Goal: Task Accomplishment & Management: Complete application form

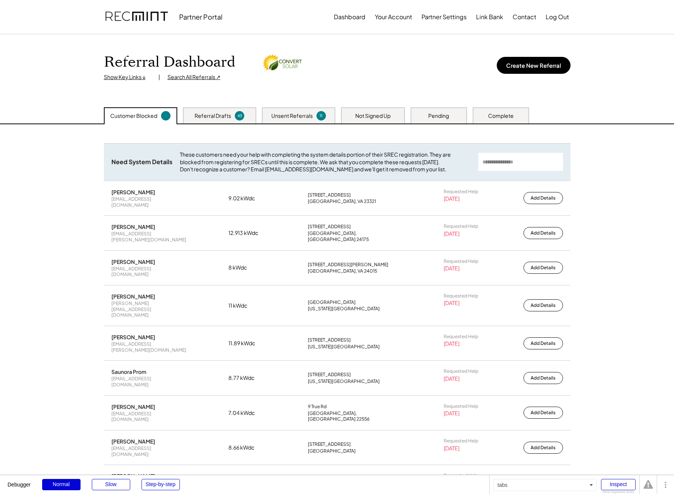
click at [214, 120] on div "Referral Drafts 43" at bounding box center [219, 115] width 73 height 16
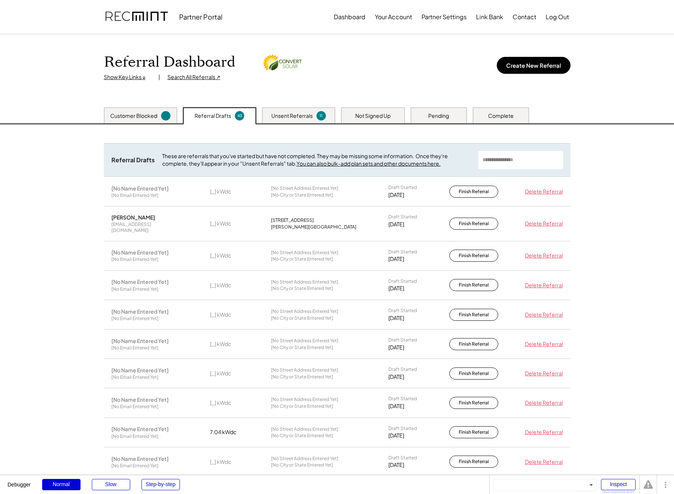
scroll to position [13, 0]
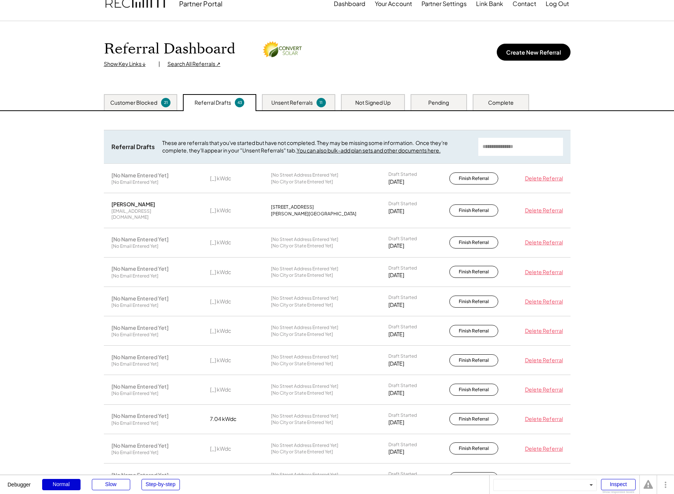
click at [163, 182] on div "[No Name Entered Yet] [No Email Entered Yet]" at bounding box center [148, 179] width 75 height 14
click at [530, 50] on button "Create New Referral" at bounding box center [534, 52] width 74 height 17
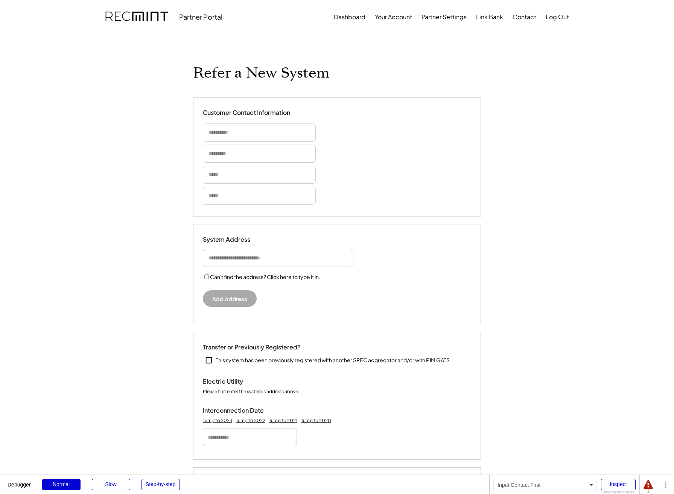
select select "**********"
type input "**********"
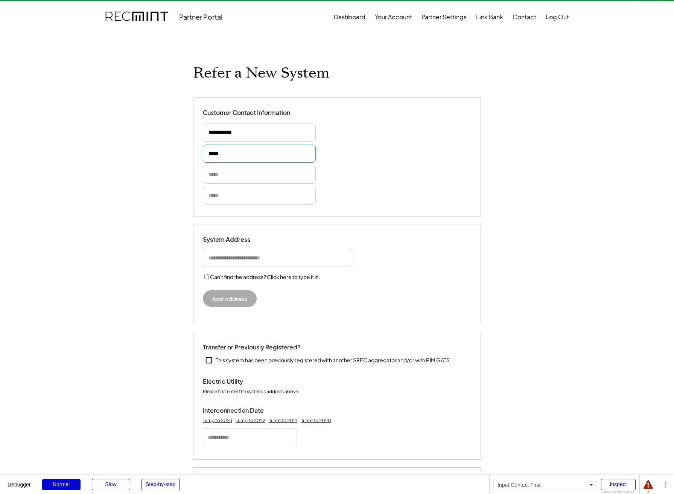
type input "******"
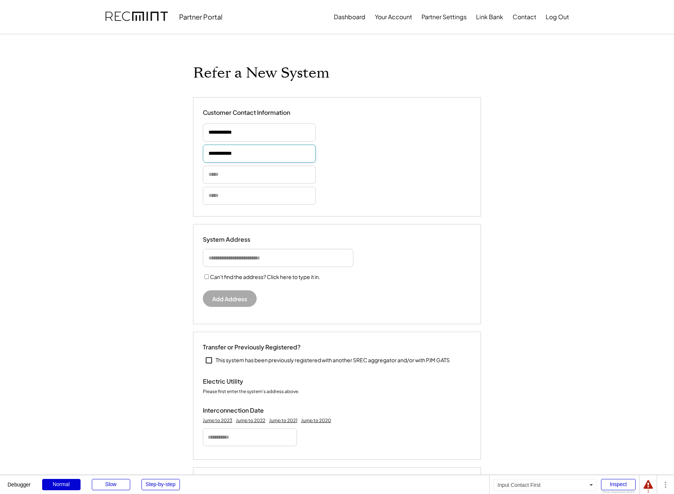
type input "**********"
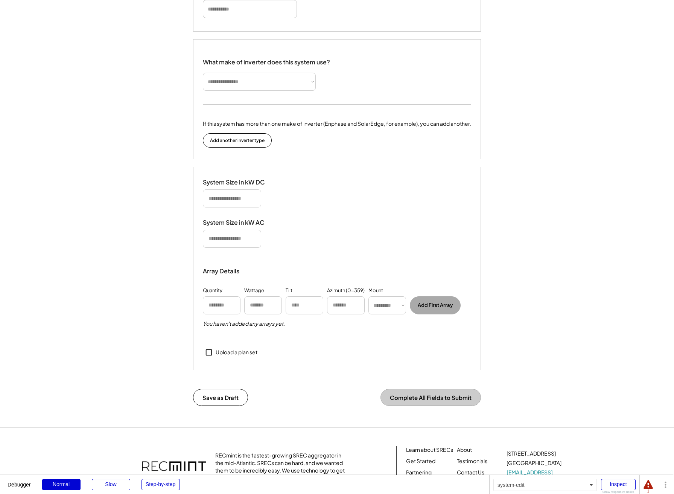
scroll to position [426, 0]
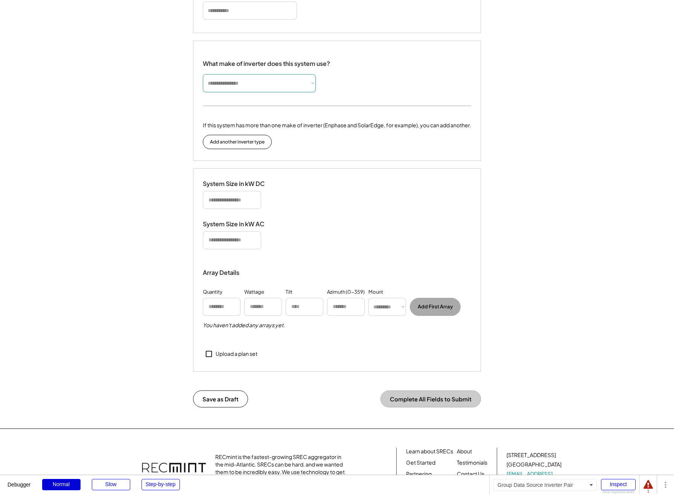
select select "*********"
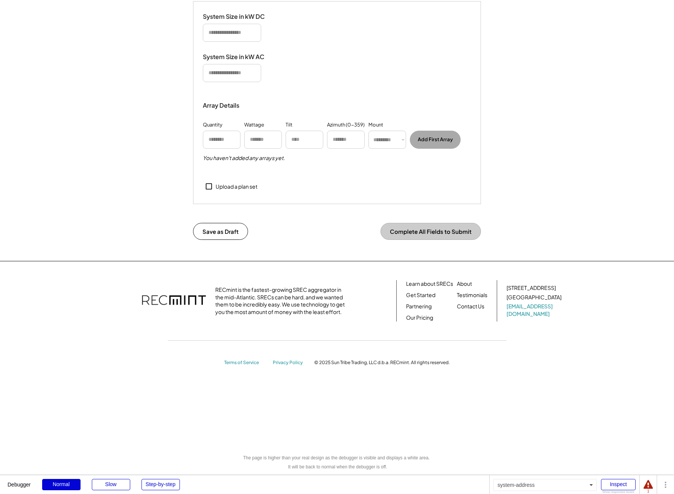
scroll to position [142, 0]
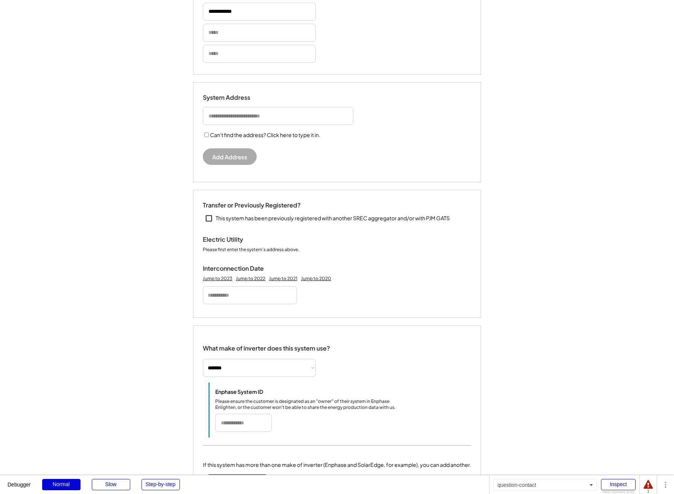
click at [407, 45] on div "Customer Contact Information" at bounding box center [337, 15] width 268 height 96
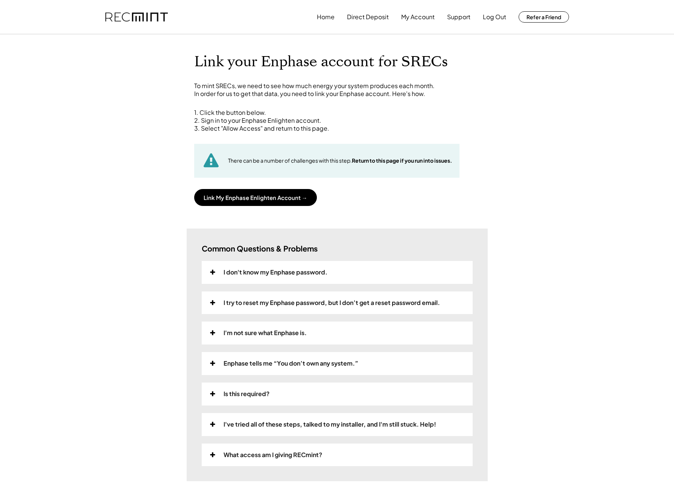
click at [114, 159] on div "Home Direct Deposit My Account Support Log Out Refer a Friend Link your Enphase…" at bounding box center [337, 313] width 674 height 627
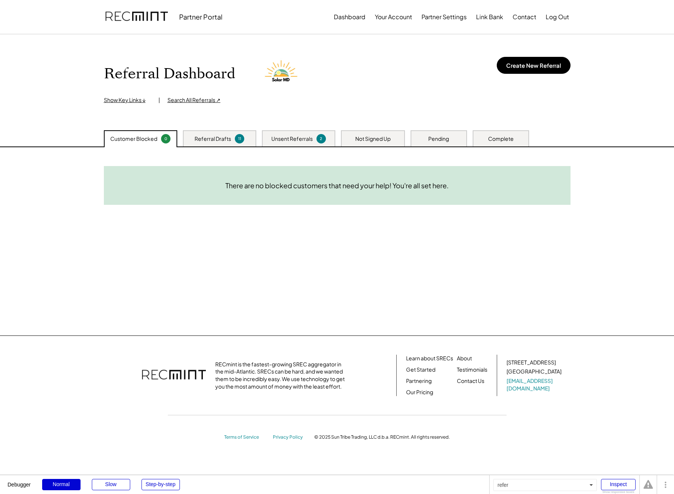
click at [316, 211] on div "Need System Details These customers need your help with completing the system d…" at bounding box center [337, 241] width 482 height 188
click at [281, 122] on div "Referral Dashboard Show Key Links ↓ | Search All Referrals ↗ Create New Referral" at bounding box center [337, 82] width 482 height 96
click at [228, 134] on div "Referral Drafts 11" at bounding box center [219, 138] width 73 height 16
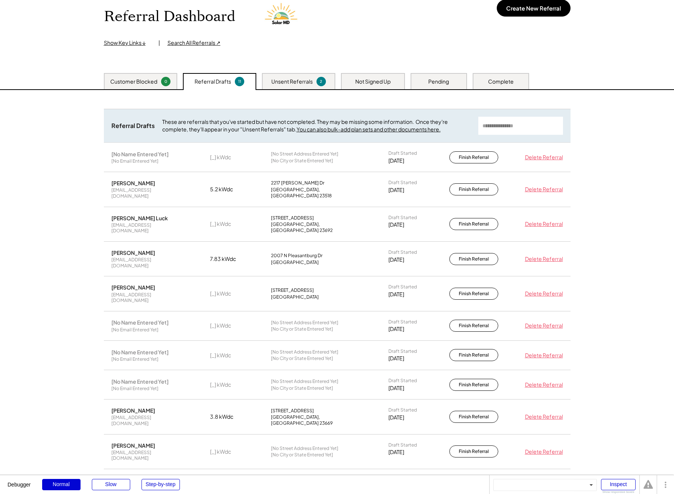
scroll to position [123, 0]
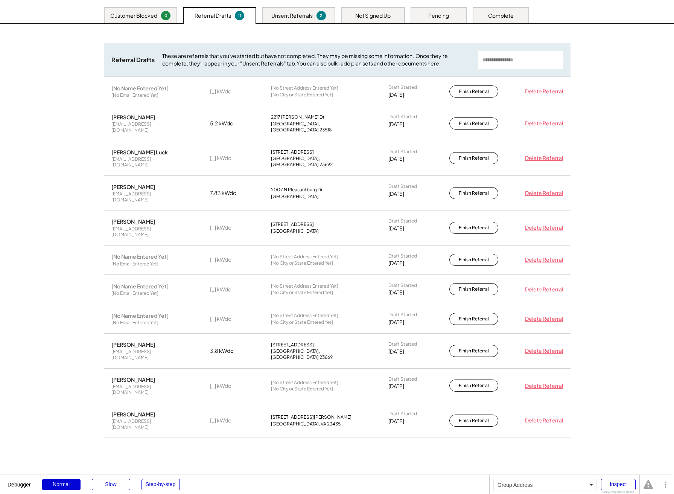
click at [344, 283] on div "[No Street Address Entered Yet] [No City or State Entered Yet]" at bounding box center [318, 289] width 94 height 12
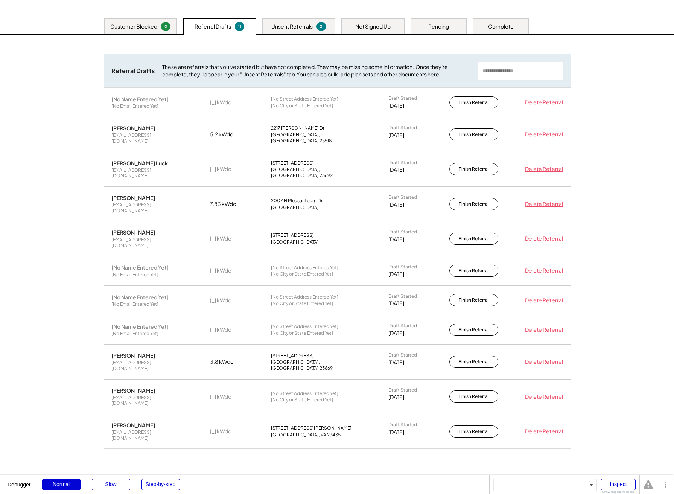
scroll to position [114, 0]
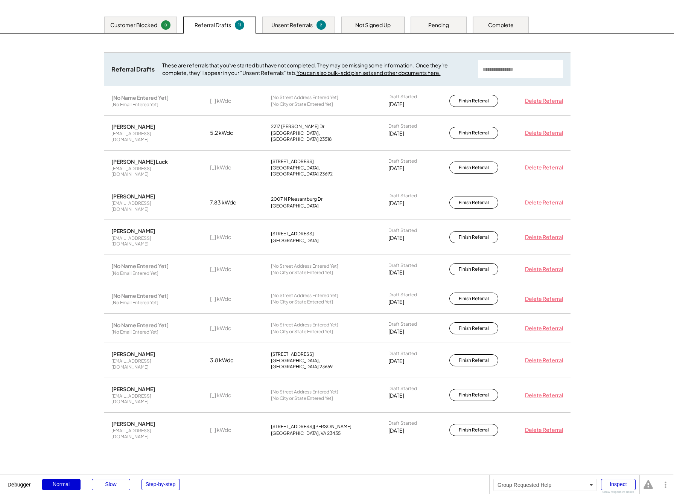
click at [410, 262] on div "Draft Started 7/22/25" at bounding box center [407, 269] width 38 height 14
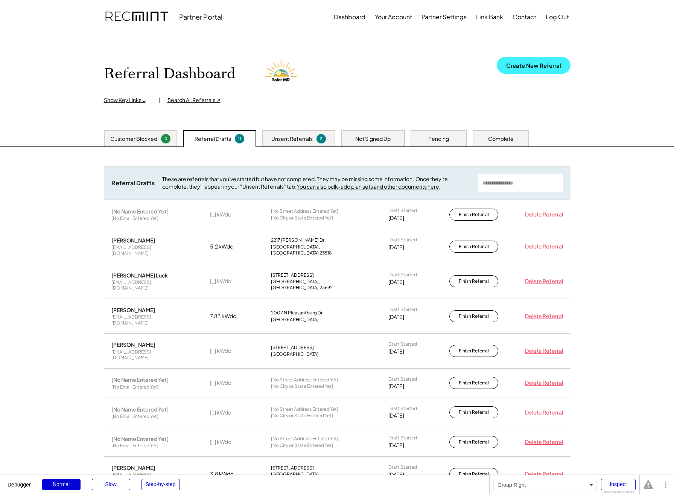
click at [543, 67] on button "Create New Referral" at bounding box center [534, 65] width 74 height 17
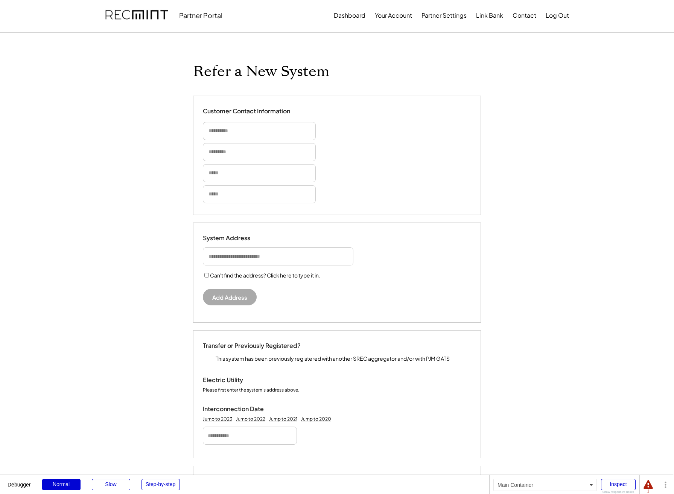
scroll to position [280, 0]
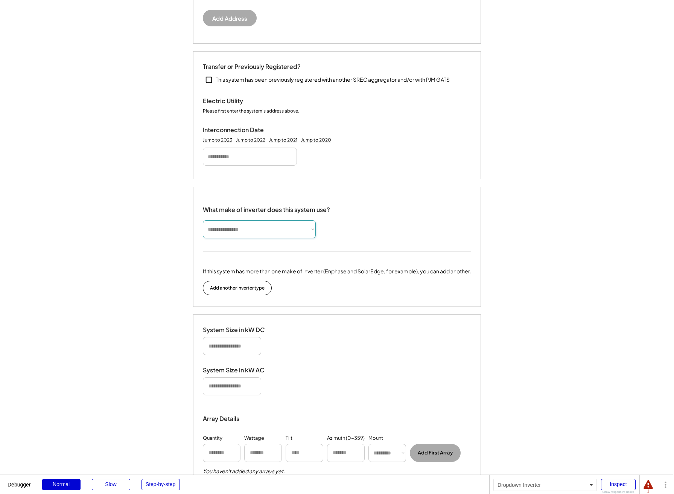
select select "**********"
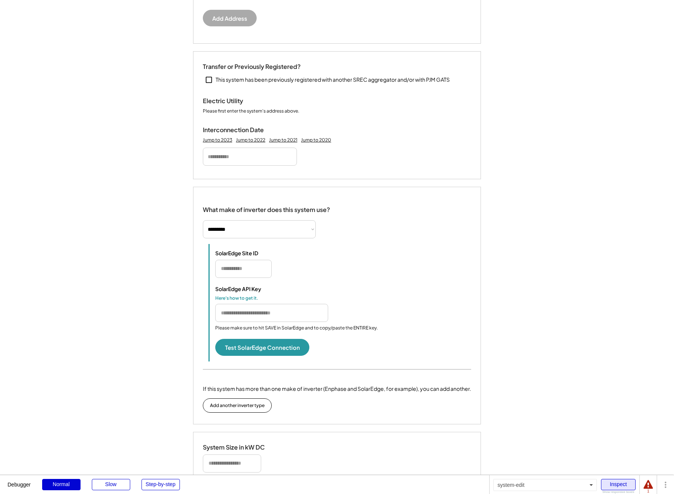
click at [628, 483] on div "Inspect" at bounding box center [618, 484] width 35 height 11
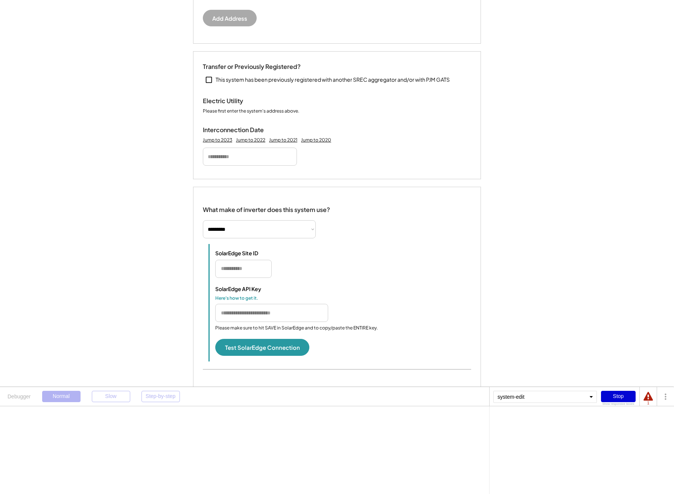
scroll to position [711, 0]
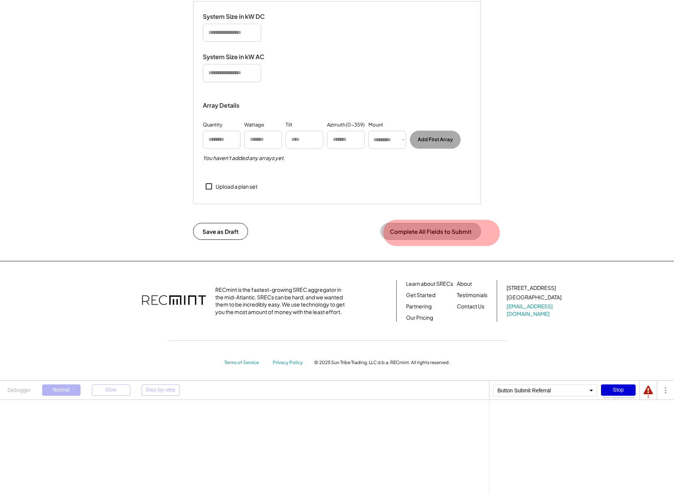
click at [456, 231] on button "Complete All Fields to Submit" at bounding box center [430, 231] width 100 height 17
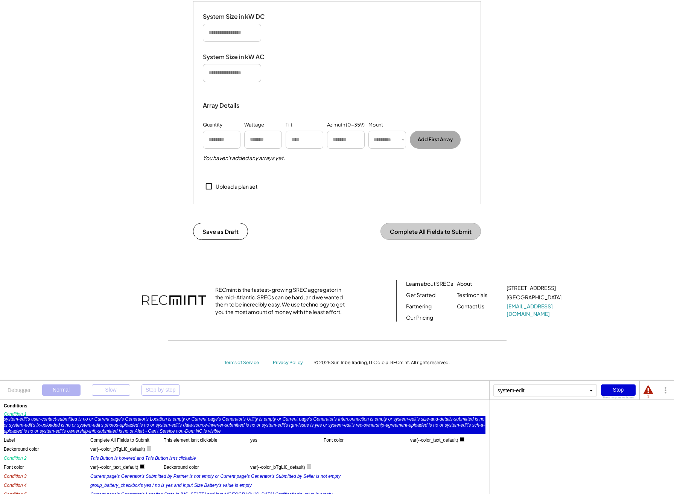
click at [327, 430] on div "system-edit's user-contact-submitted is no or Current page's Generator's Locati…" at bounding box center [245, 425] width 482 height 18
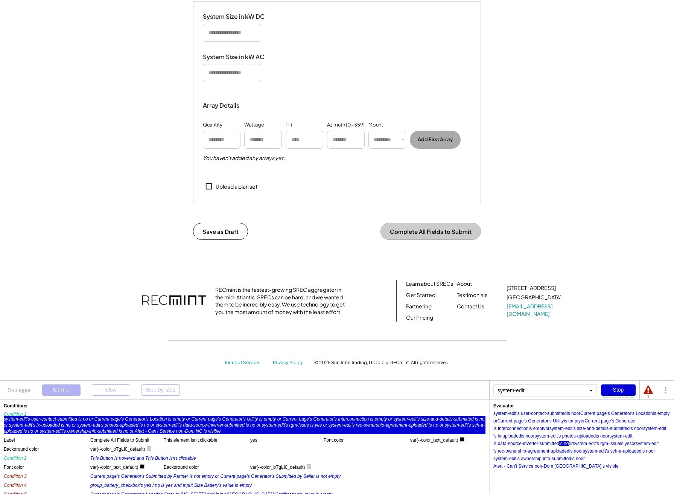
click at [561, 443] on div "is no" at bounding box center [563, 443] width 9 height 5
click at [551, 444] on div "'s data-source-inverter-submitted" at bounding box center [526, 443] width 66 height 5
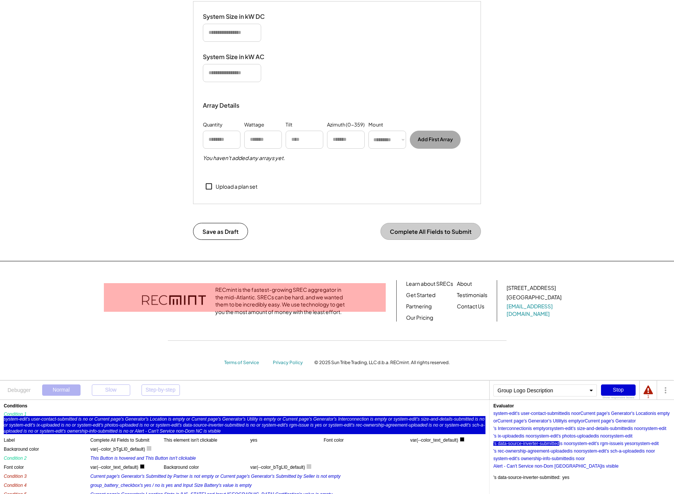
scroll to position [0, 0]
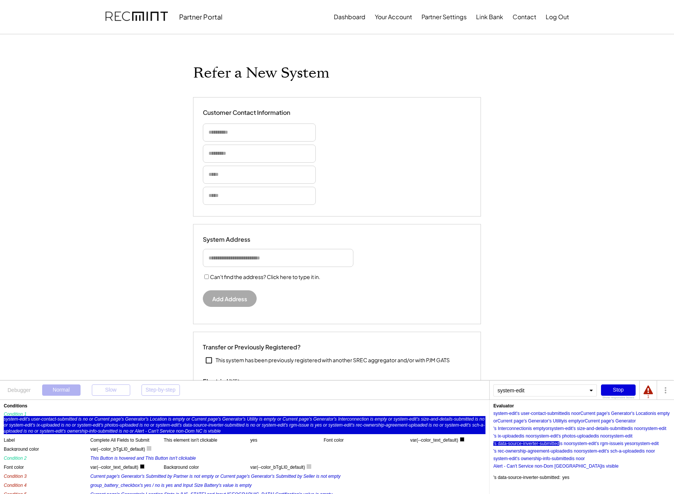
click at [628, 388] on div "Stop" at bounding box center [618, 389] width 35 height 11
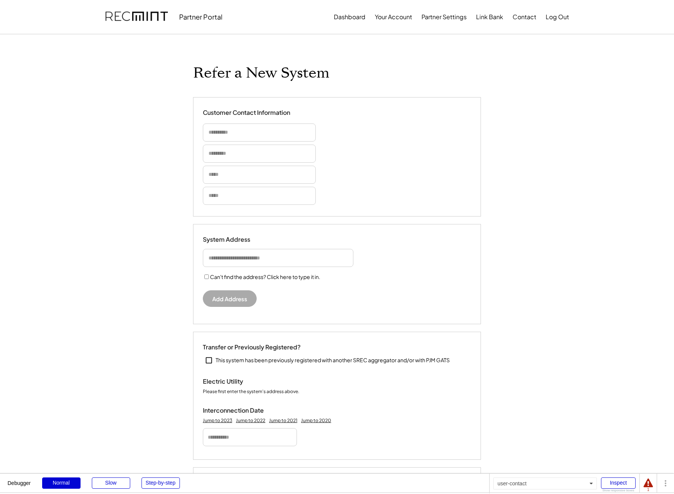
click at [466, 201] on div "Customer Contact Information" at bounding box center [337, 157] width 268 height 96
click at [347, 17] on button "Dashboard" at bounding box center [350, 16] width 32 height 15
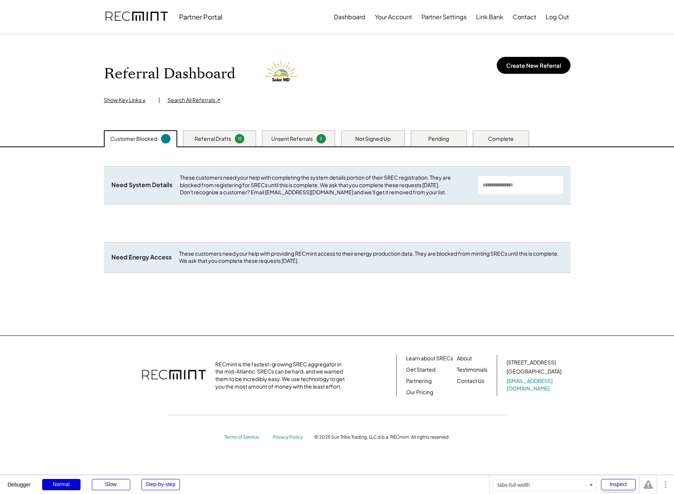
click at [194, 144] on div "Referral Drafts 12" at bounding box center [219, 138] width 73 height 16
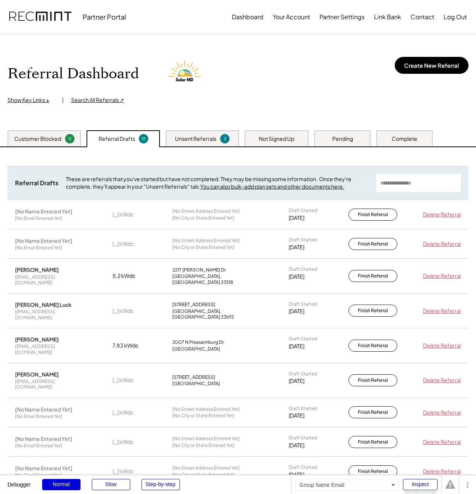
click at [46, 269] on div "[PERSON_NAME]" at bounding box center [37, 269] width 44 height 7
click at [46, 269] on div "Shirley Flanagan" at bounding box center [37, 269] width 44 height 7
copy div "Flanagan"
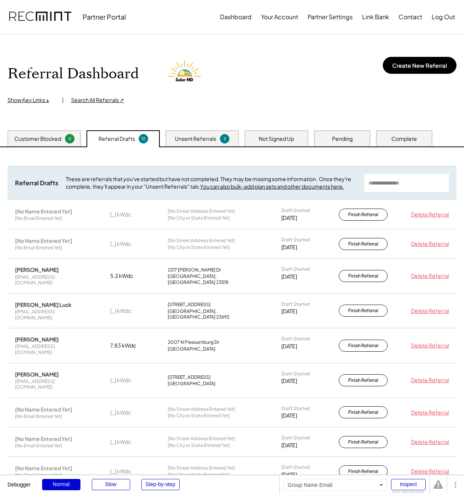
click at [88, 238] on div "[No Name Entered Yet] [No Email Entered Yet]" at bounding box center [52, 244] width 75 height 14
click at [70, 310] on div "Chet Luck thelucks@widomaker.com [_] kWdc 110 Hailsham Pl Yorktown, VA 23692 Dr…" at bounding box center [232, 311] width 449 height 34
click at [29, 301] on div "Chet Luck" at bounding box center [43, 304] width 56 height 7
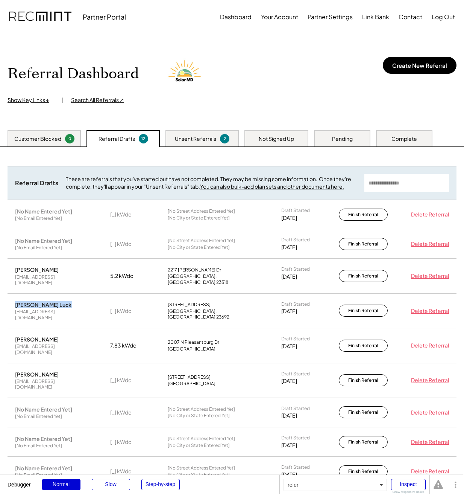
copy div "Chet Luck"
click at [30, 328] on div "Nancy Myers nancymyers57@att.net 7.83 kWdc 2007 N Pleasantburg Dr Greenville, S…" at bounding box center [232, 345] width 449 height 34
click at [28, 336] on div "Nancy Myers" at bounding box center [37, 339] width 44 height 7
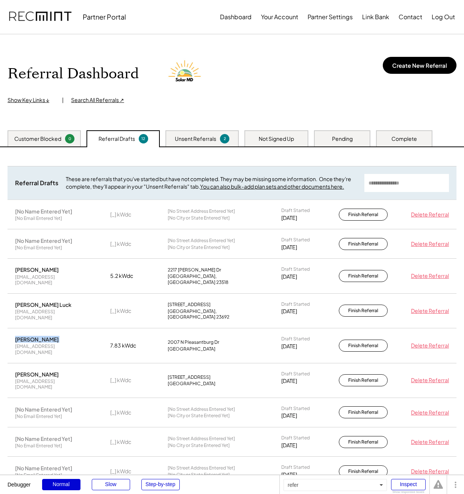
click at [28, 336] on div "Nancy Myers" at bounding box center [37, 339] width 44 height 7
click at [30, 343] on div "nancymyers57@att.net" at bounding box center [52, 349] width 75 height 12
copy div "nancymyers57@att.net"
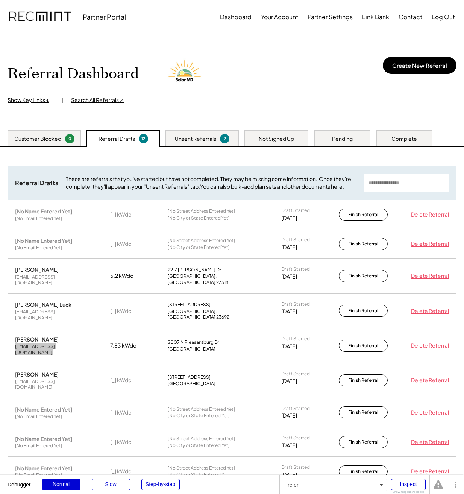
click at [93, 343] on div "Nancy Myers nancymyers57@att.net 7.83 kWdc 2007 N Pleasantburg Dr Greenville, S…" at bounding box center [232, 345] width 449 height 34
click at [32, 371] on div "Brandon Landfried" at bounding box center [37, 374] width 44 height 7
copy div "Brandon Landfried"
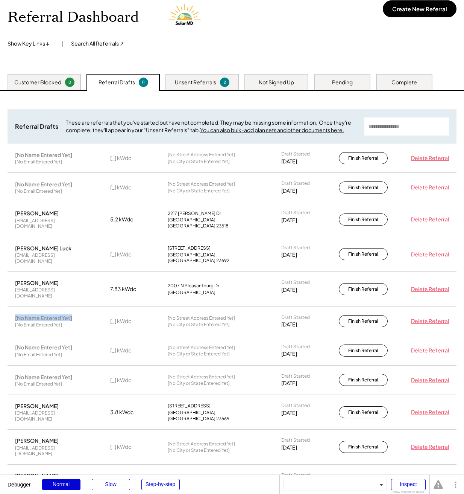
scroll to position [125, 0]
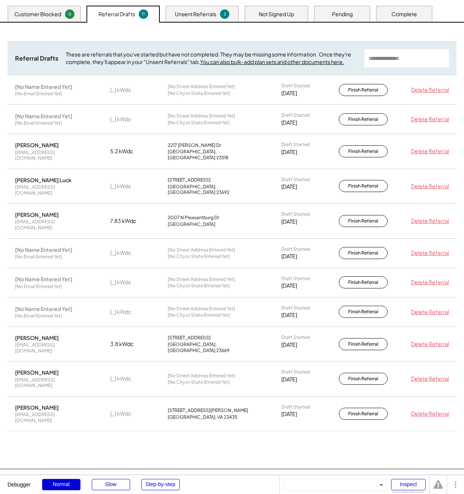
click at [102, 361] on div "Shelley Collett scollett72@gmail.com [_] kWdc [No Street Address Entered Yet] […" at bounding box center [232, 378] width 449 height 34
click at [26, 334] on div "Joe Kenley" at bounding box center [37, 337] width 44 height 7
copy div "Joe Kenley"
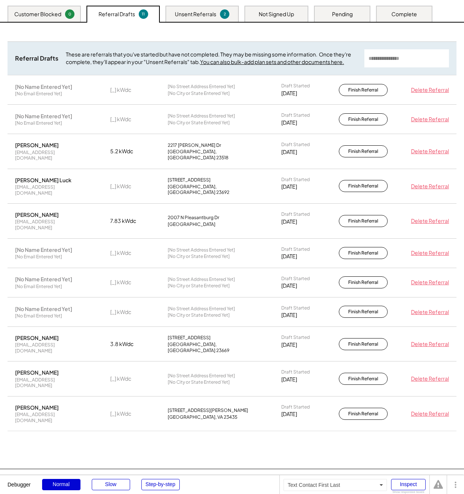
click at [36, 369] on div "Shelley Collett" at bounding box center [37, 372] width 44 height 7
copy div "Shelley Collett"
click at [383, 373] on button "Finish Referral" at bounding box center [363, 379] width 49 height 12
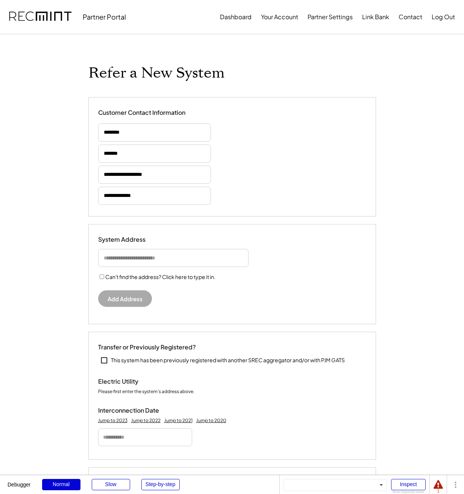
select select "**********"
click at [236, 19] on button "Dashboard" at bounding box center [236, 16] width 32 height 15
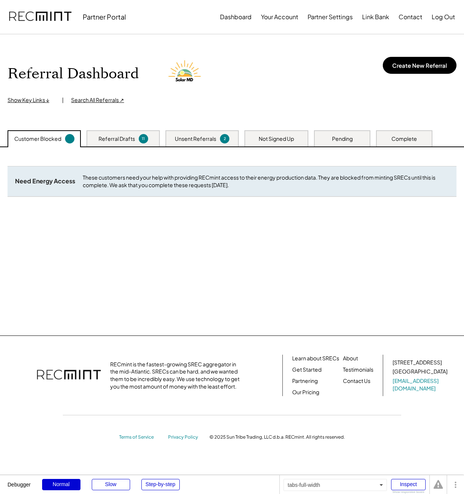
click at [131, 142] on div "Referral Drafts 11" at bounding box center [123, 138] width 73 height 16
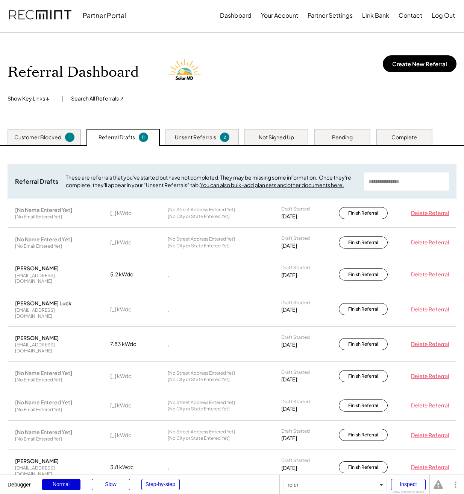
scroll to position [299, 0]
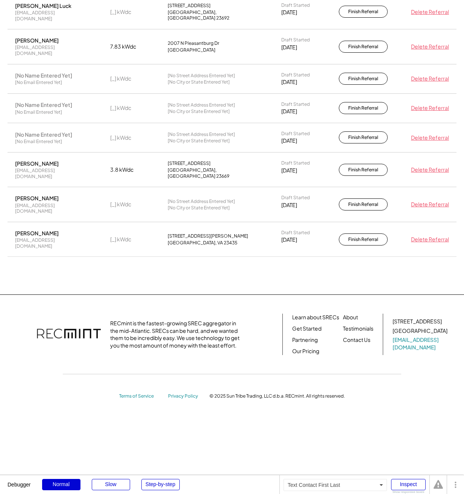
click at [42, 230] on div "[PERSON_NAME]" at bounding box center [37, 233] width 44 height 7
click at [42, 230] on div "Rhonda Fulgham" at bounding box center [37, 233] width 44 height 7
copy div "Rhonda Fulgham"
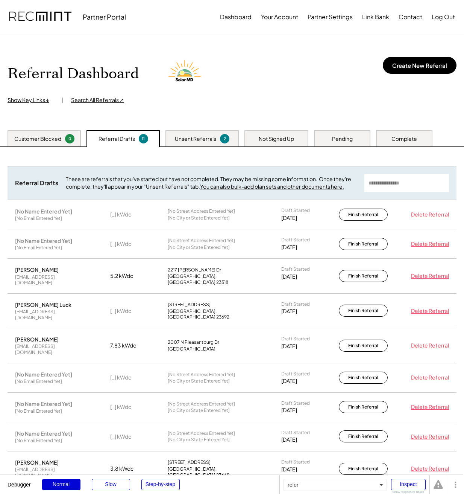
click at [77, 221] on div "[No Name Entered Yet] [No Email Entered Yet] [_] kWdc [No Street Address Entere…" at bounding box center [232, 214] width 449 height 29
click at [58, 214] on div "[No Name Entered Yet]" at bounding box center [43, 211] width 57 height 7
click at [364, 215] on button "Finish Referral" at bounding box center [363, 214] width 49 height 12
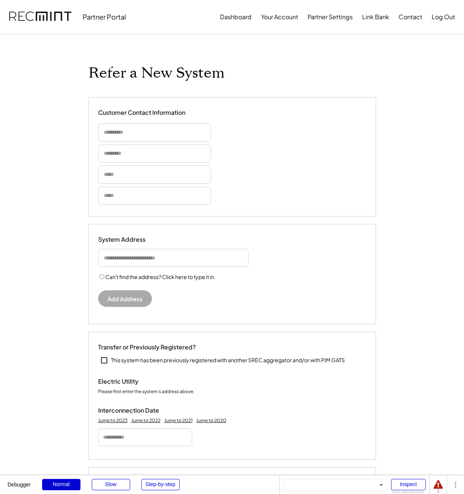
select select "**********"
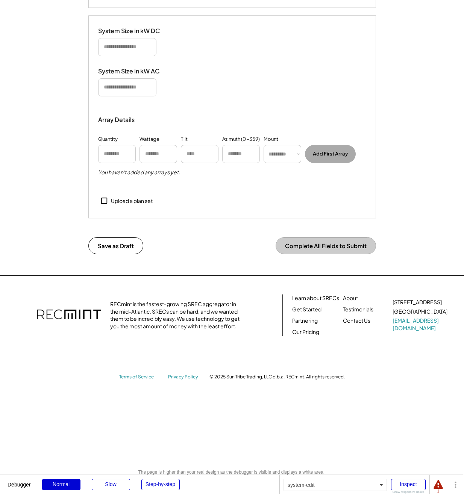
scroll to position [427, 0]
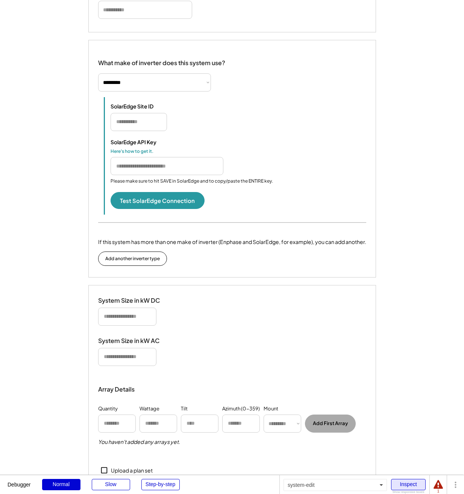
click at [409, 485] on div "Inspect" at bounding box center [408, 484] width 35 height 11
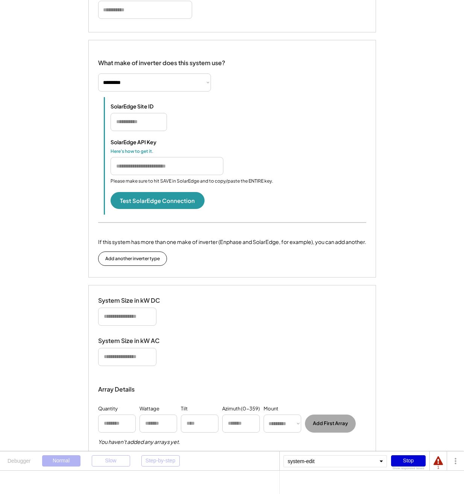
scroll to position [711, 0]
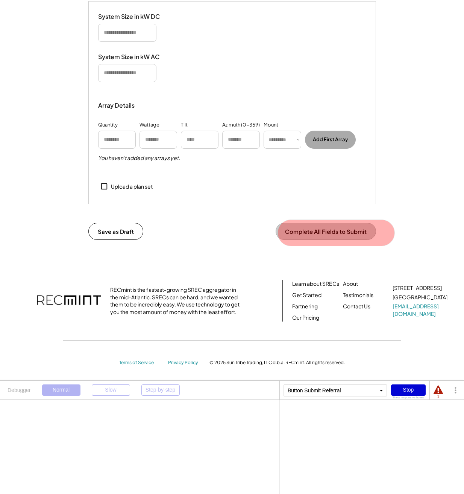
click at [310, 225] on button "Complete All Fields to Submit" at bounding box center [326, 231] width 100 height 17
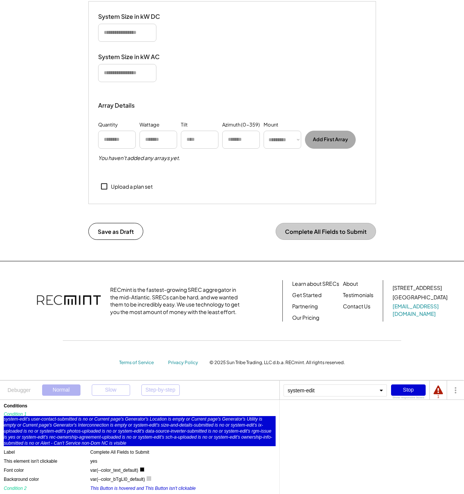
click at [231, 427] on div "system-edit's user-contact-submitted is no or Current page's Generator's Locati…" at bounding box center [140, 431] width 272 height 30
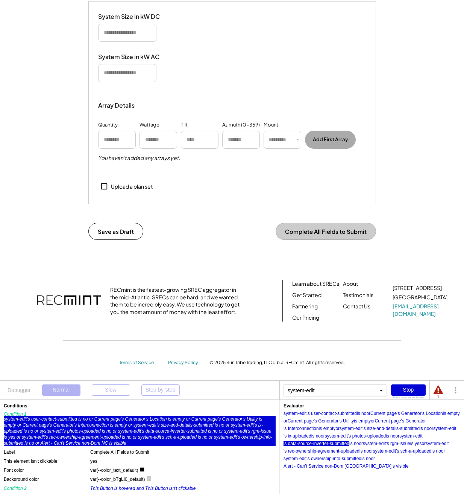
click at [348, 442] on div "'s data-source-inverter-submitted" at bounding box center [317, 443] width 66 height 5
